Goal: Navigation & Orientation: Find specific page/section

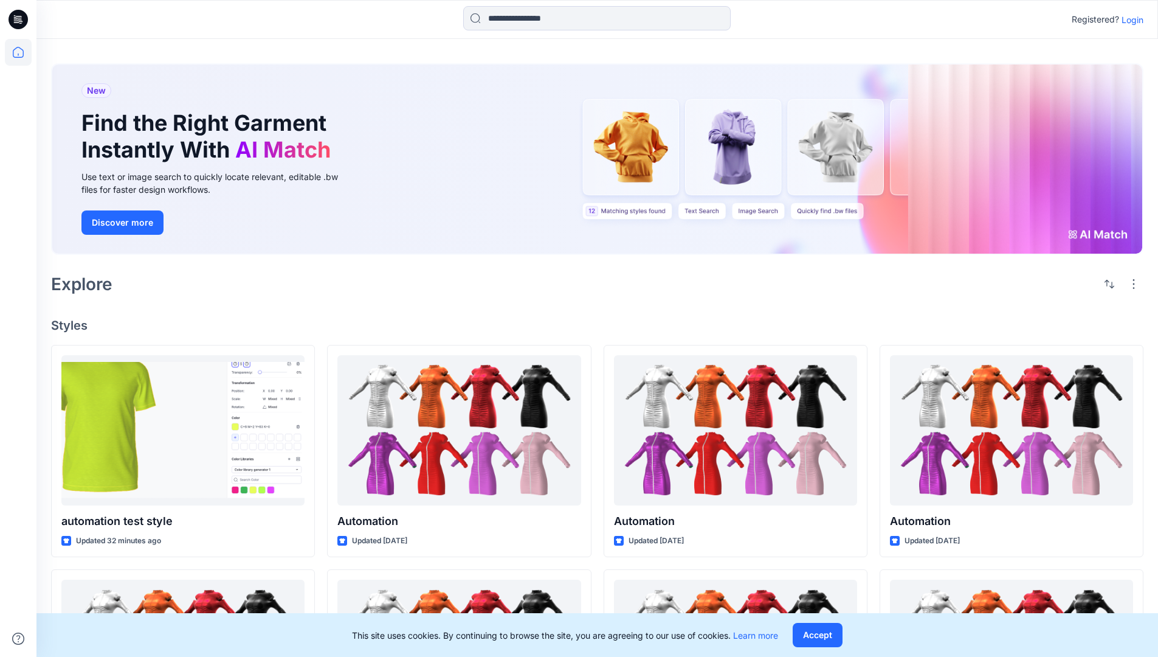
click at [1130, 19] on p "Login" at bounding box center [1133, 19] width 22 height 13
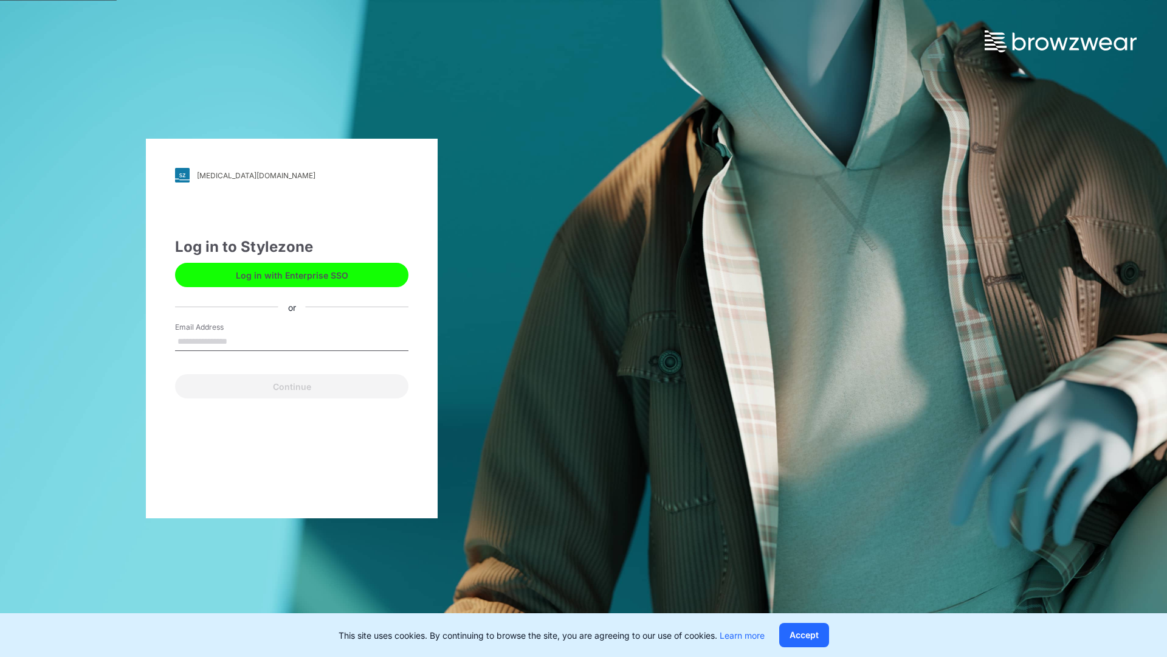
click at [240, 340] on input "Email Address" at bounding box center [291, 342] width 233 height 18
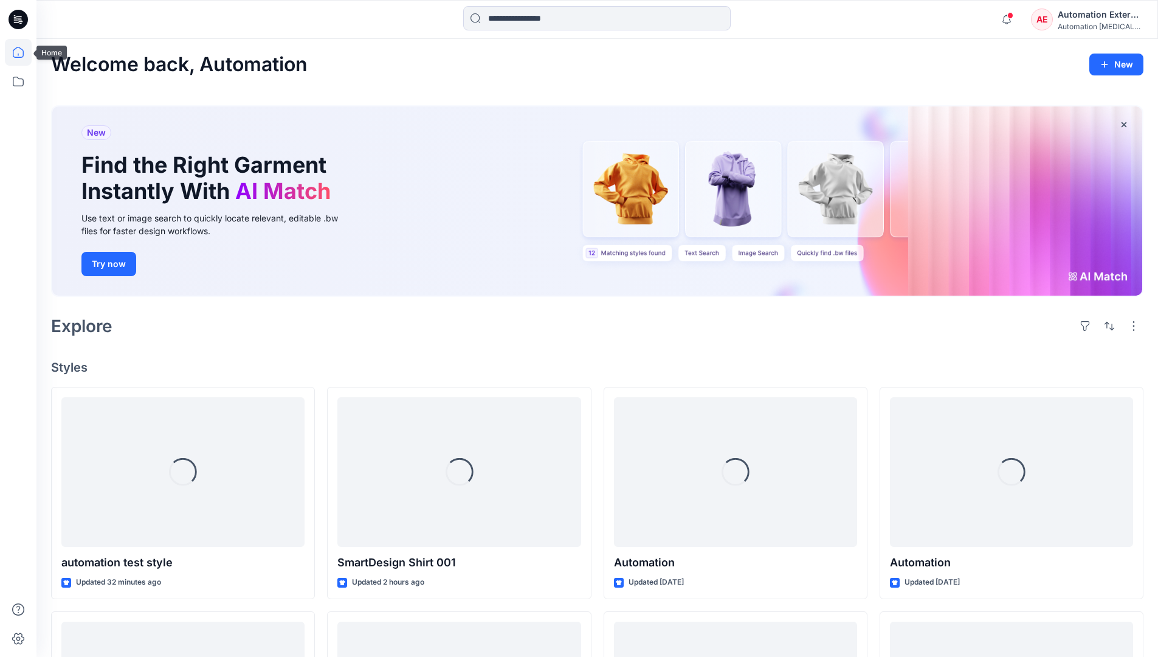
click at [23, 52] on icon at bounding box center [18, 52] width 11 height 11
click at [22, 83] on icon at bounding box center [18, 81] width 27 height 27
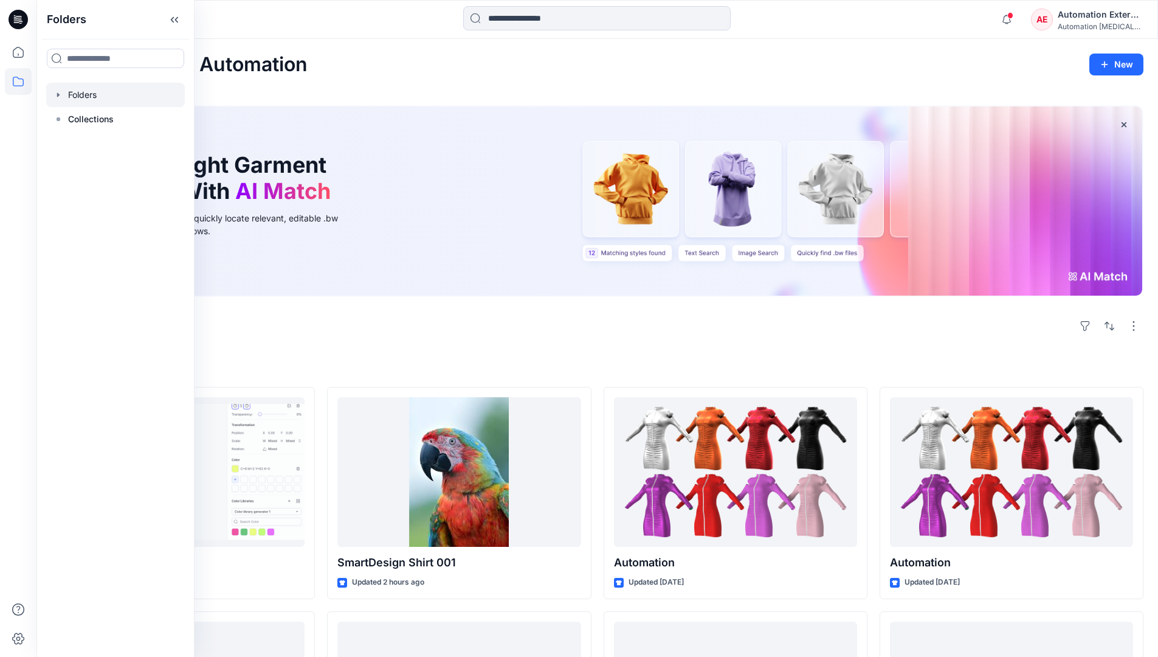
click at [110, 95] on div at bounding box center [115, 95] width 139 height 24
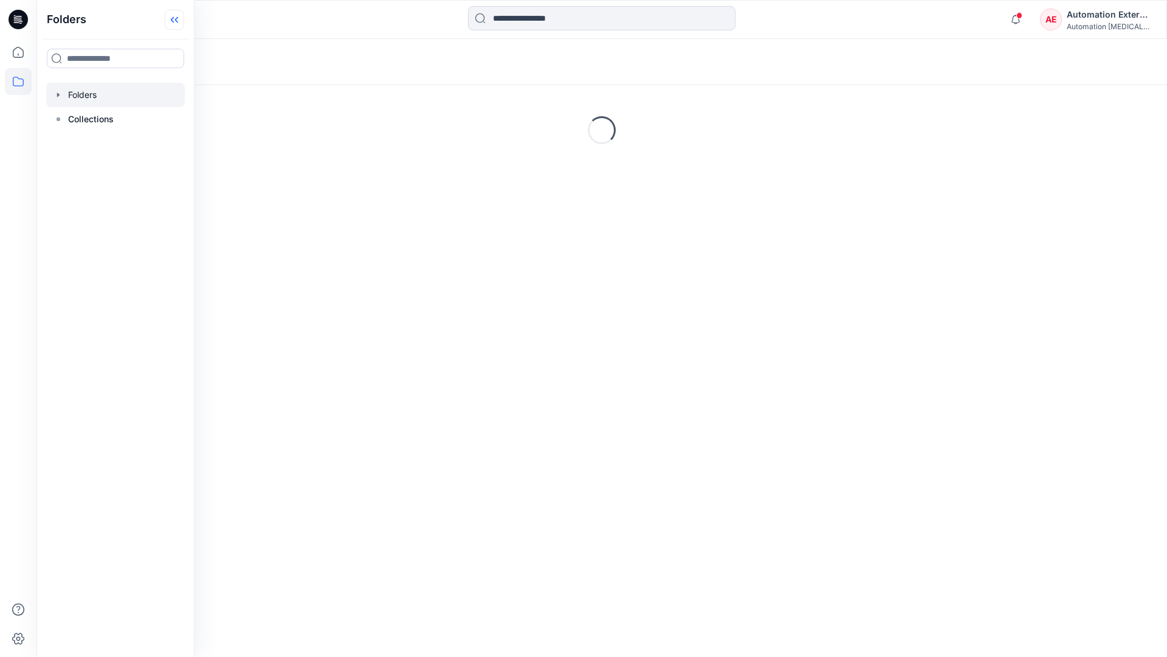
click at [174, 23] on icon at bounding box center [174, 20] width 19 height 20
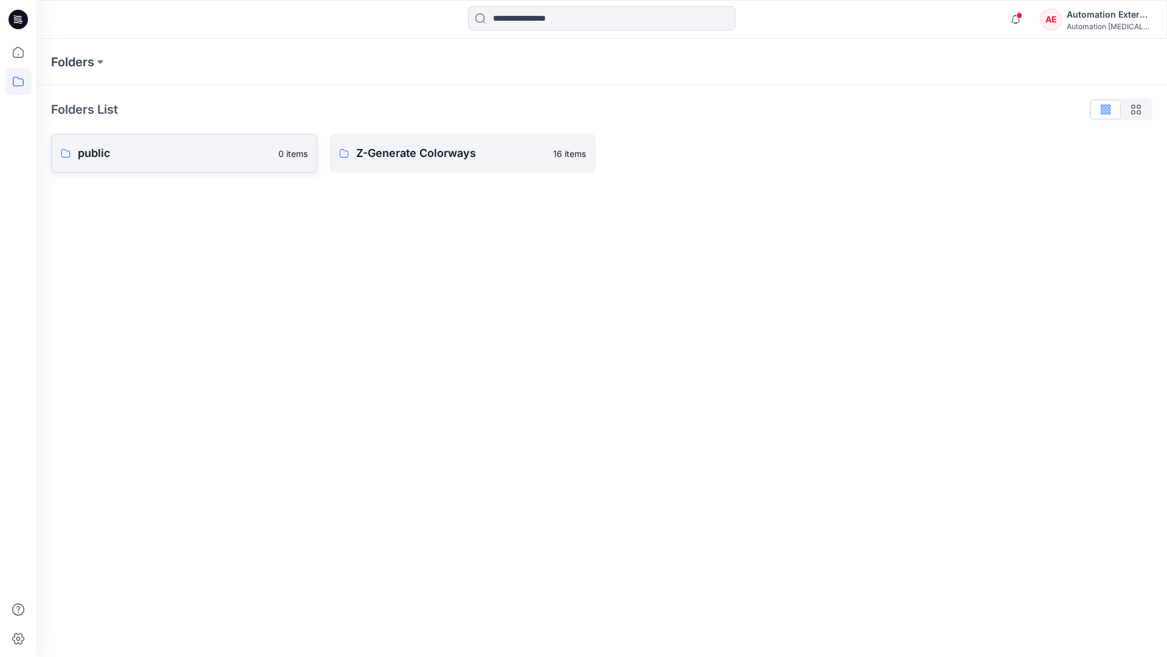
click at [134, 153] on p "public" at bounding box center [174, 153] width 193 height 17
